Goal: Obtain resource: Obtain resource

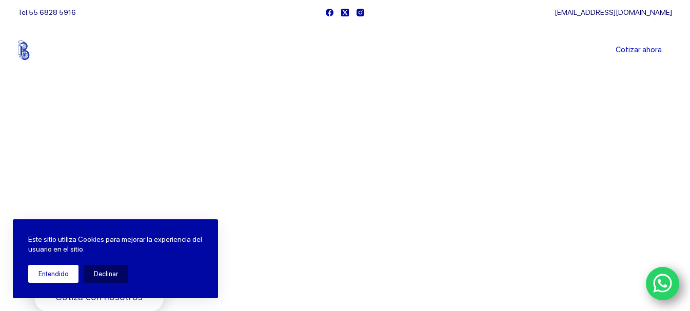
click at [60, 274] on button "Entendido" at bounding box center [53, 274] width 50 height 18
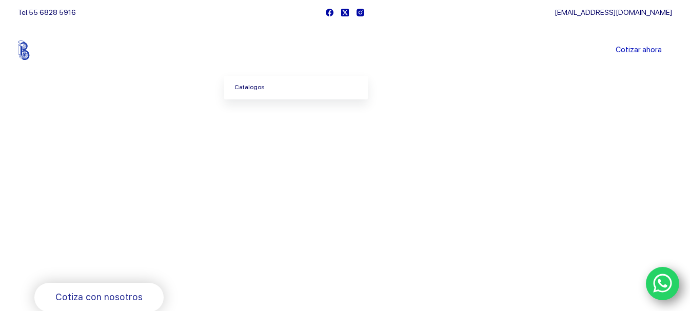
click at [256, 85] on link "Catalogos" at bounding box center [296, 88] width 144 height 24
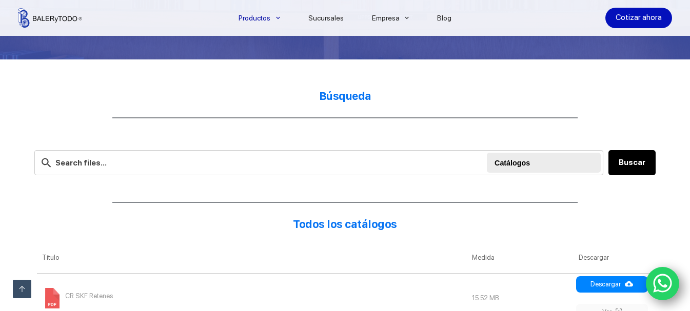
scroll to position [256, 0]
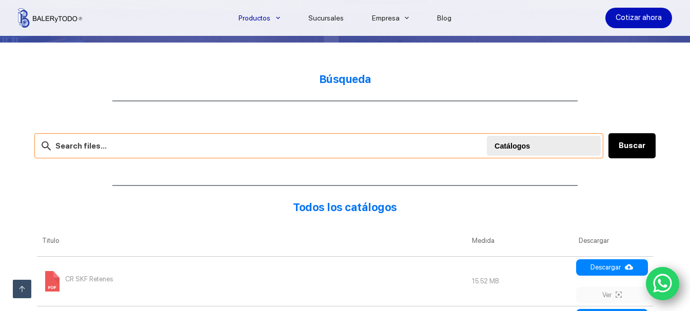
click at [108, 153] on input "text" at bounding box center [318, 145] width 569 height 25
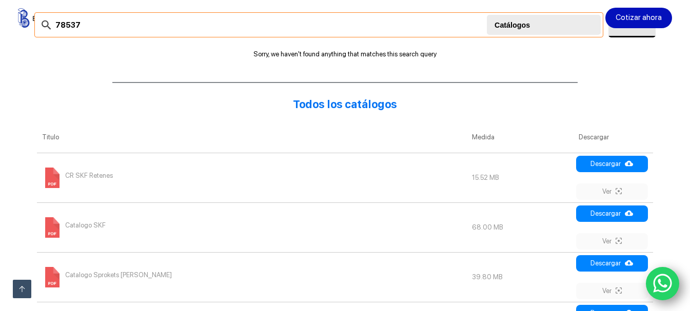
scroll to position [359, 0]
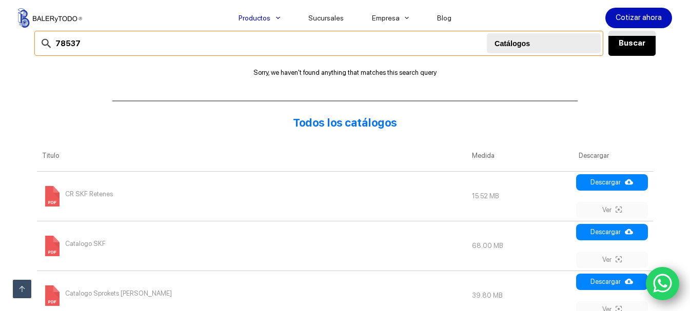
click at [50, 42] on input "78537" at bounding box center [318, 43] width 569 height 25
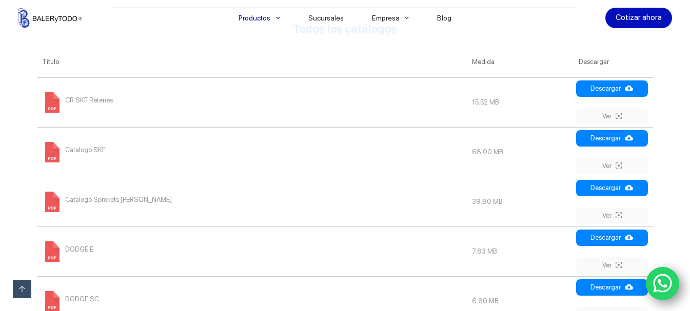
scroll to position [462, 0]
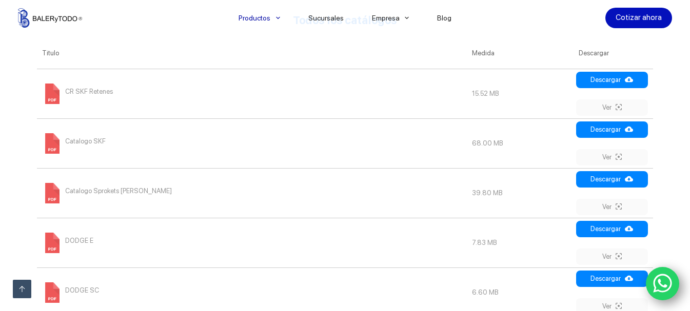
click at [94, 90] on span "CR SKF Retenes" at bounding box center [89, 92] width 48 height 16
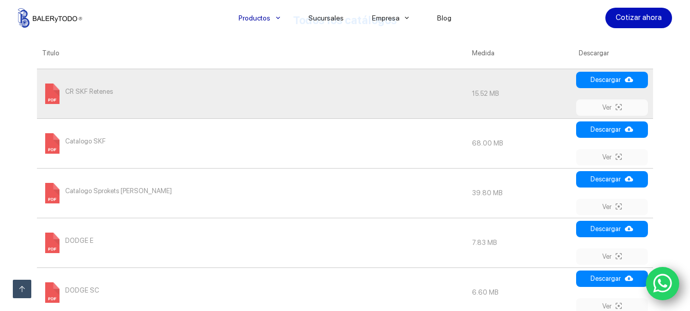
drag, startPoint x: 505, startPoint y: 30, endPoint x: 491, endPoint y: 32, distance: 14.5
click at [505, 30] on div "Cotizar ahora" at bounding box center [571, 18] width 201 height 36
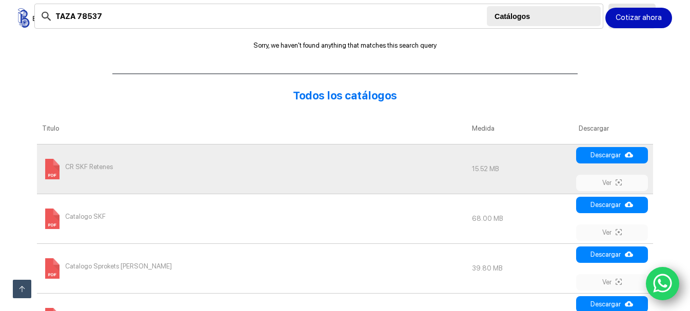
scroll to position [205, 0]
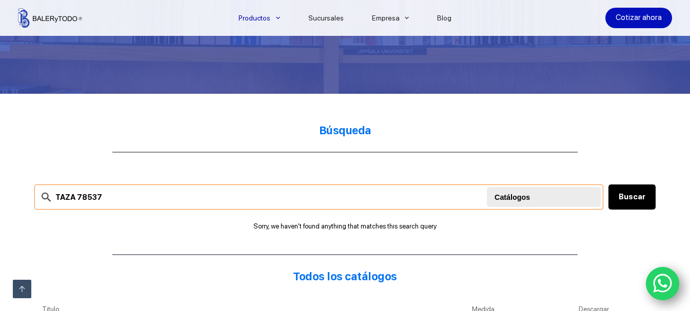
drag, startPoint x: 71, startPoint y: 200, endPoint x: 35, endPoint y: 201, distance: 35.4
click at [35, 201] on input "TAZA 78537" at bounding box center [318, 197] width 569 height 25
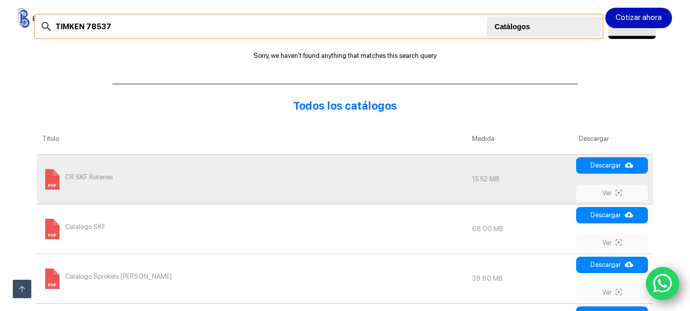
scroll to position [359, 0]
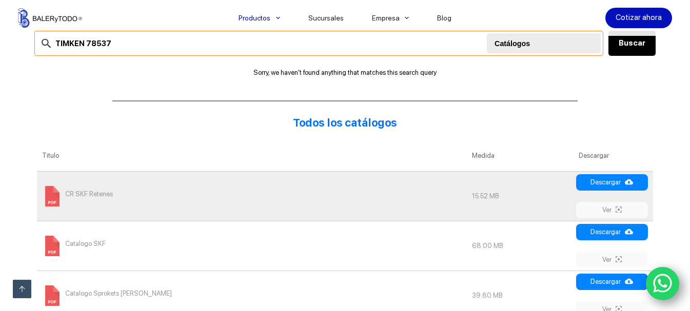
drag, startPoint x: 80, startPoint y: 44, endPoint x: 44, endPoint y: 47, distance: 36.0
click at [44, 47] on div "TIMKEN 78537 Buscar Catálogos" at bounding box center [318, 43] width 569 height 25
paste input "imken 78537 Taza/vaso De Rodamiento Cónico"
type input "Timken 78537 Taza/vaso De Rodamiento Cónico"
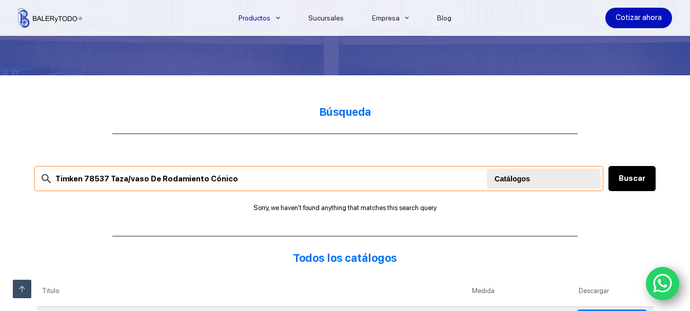
scroll to position [205, 0]
